Goal: Navigation & Orientation: Find specific page/section

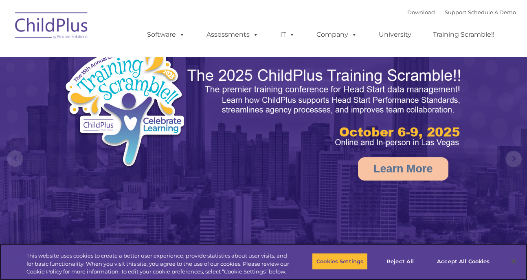
select select "MEDIUM"
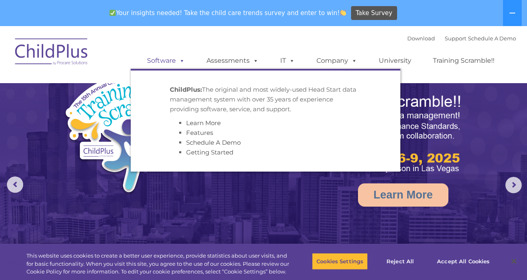
click at [176, 65] on link "Software" at bounding box center [166, 61] width 54 height 16
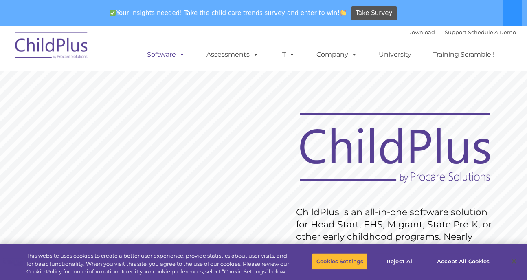
click at [177, 55] on span at bounding box center [180, 55] width 9 height 8
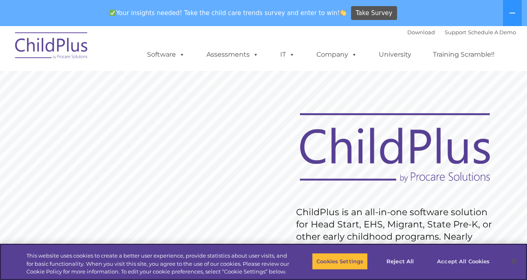
click at [465, 258] on button "Accept All Cookies" at bounding box center [464, 261] width 62 height 17
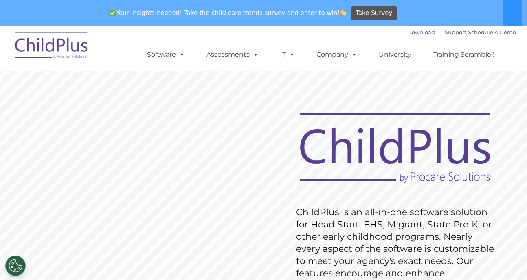
click at [422, 32] on link "Download" at bounding box center [421, 32] width 28 height 7
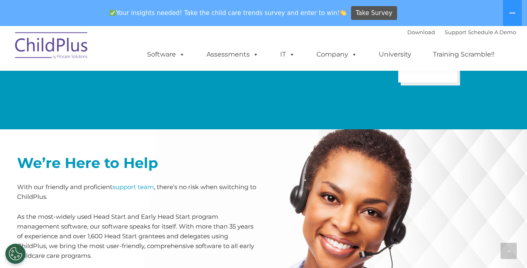
scroll to position [1754, 0]
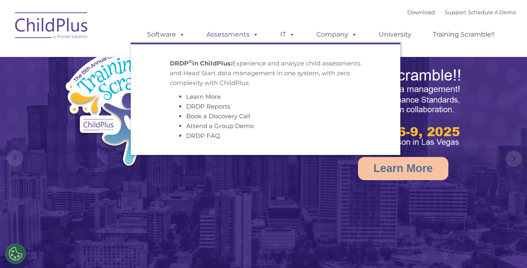
select select "MEDIUM"
click at [244, 37] on link "Assessments" at bounding box center [232, 34] width 68 height 16
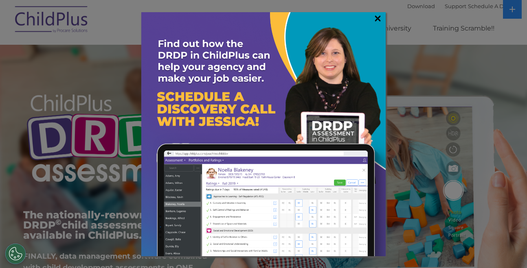
click at [376, 22] on link "×" at bounding box center [377, 18] width 9 height 8
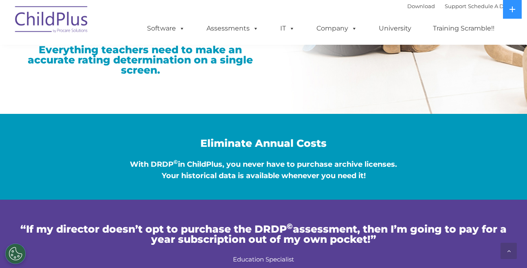
scroll to position [1283, 0]
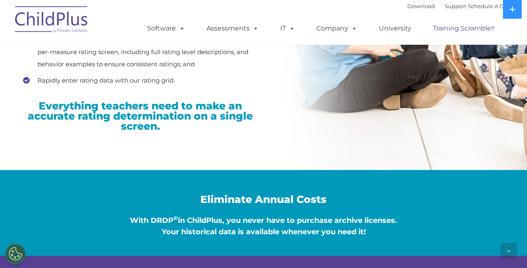
click at [482, 28] on link "Training Scramble!!" at bounding box center [464, 28] width 78 height 16
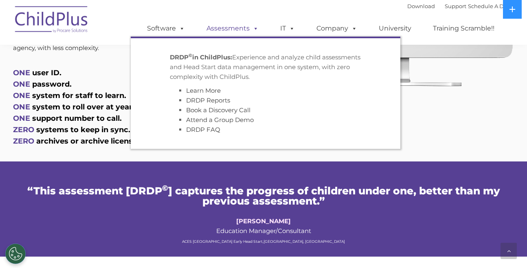
scroll to position [343, 0]
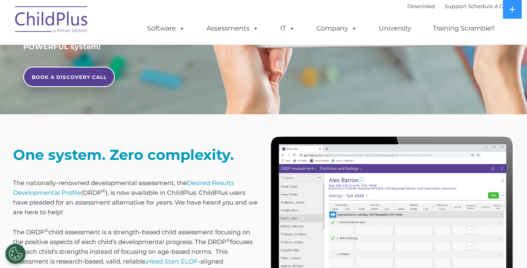
scroll to position [238, 0]
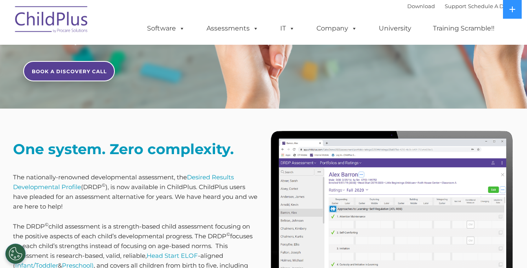
click at [78, 17] on img at bounding box center [51, 20] width 81 height 41
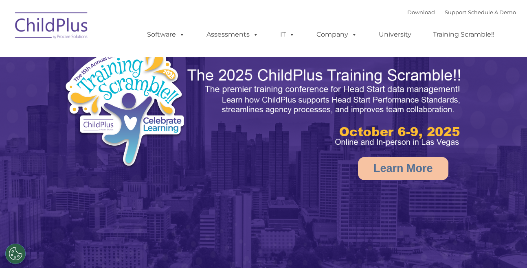
select select "MEDIUM"
